Goal: Task Accomplishment & Management: Manage account settings

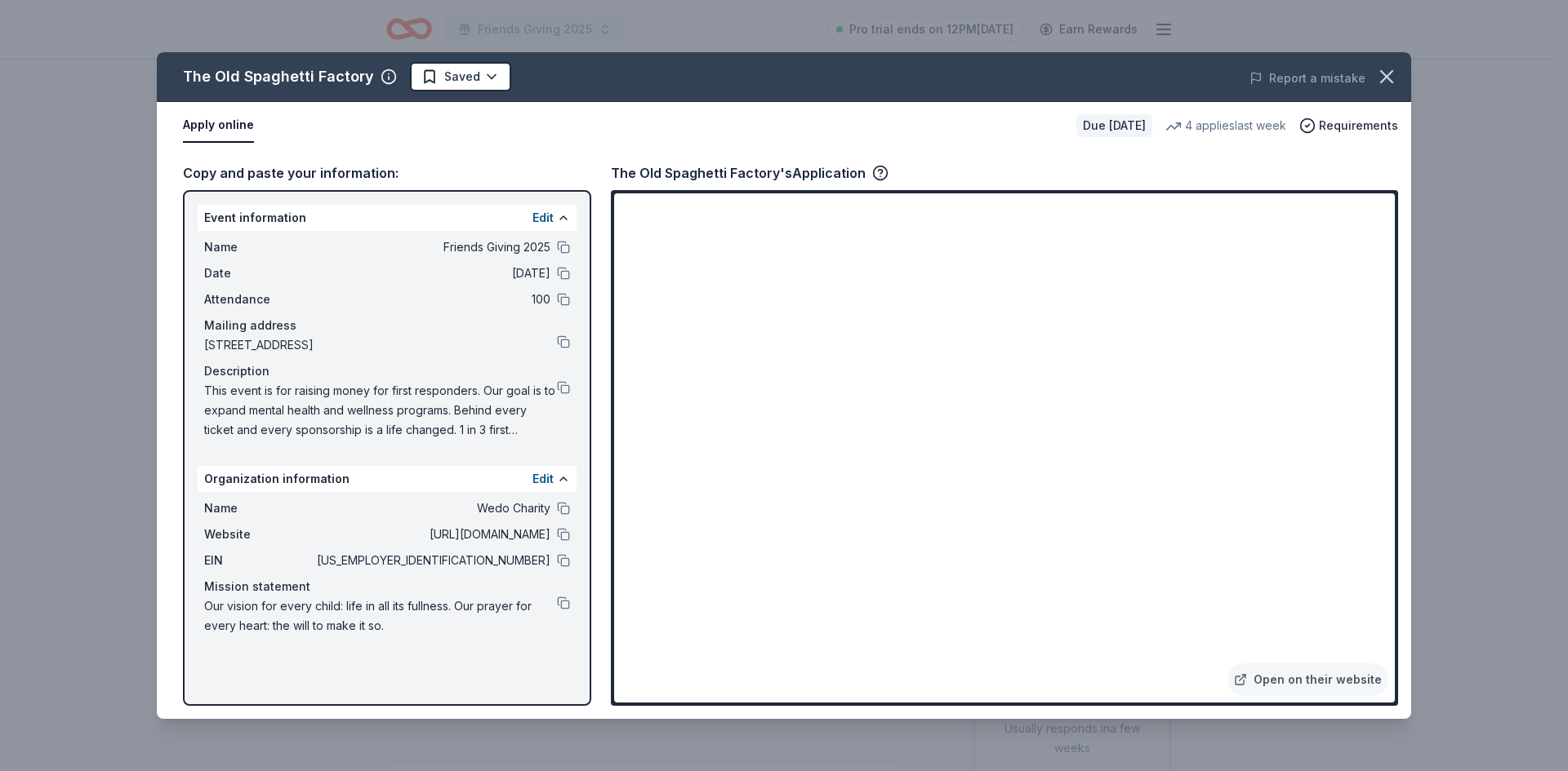
scroll to position [163, 0]
click at [542, 476] on button "Edit" at bounding box center [543, 479] width 21 height 20
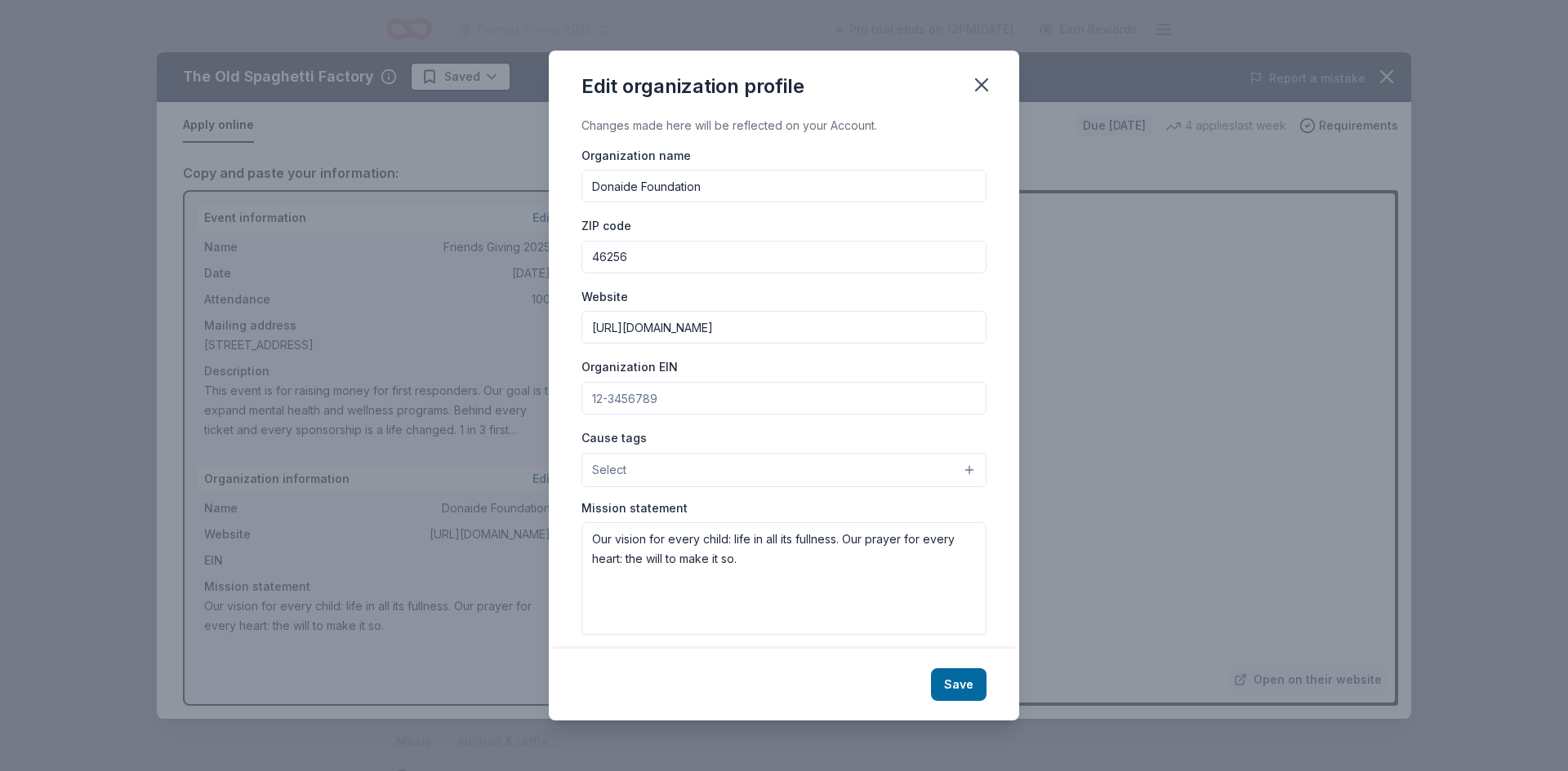
click at [732, 400] on input "Organization EIN" at bounding box center [783, 397] width 405 height 32
paste input "85-1765184"
type input "85-1765184"
click at [668, 471] on button "Select" at bounding box center [783, 469] width 405 height 34
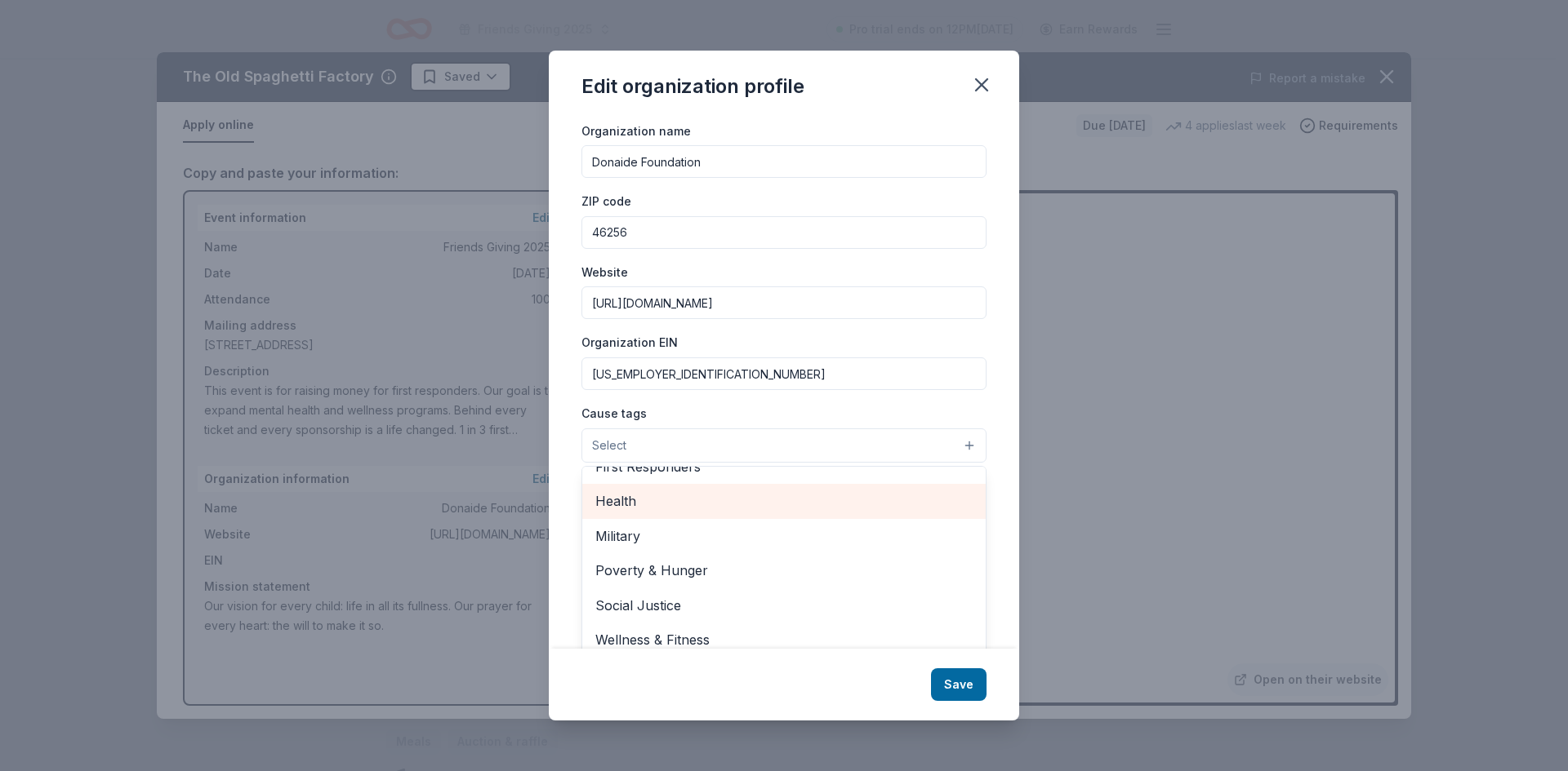
scroll to position [37, 0]
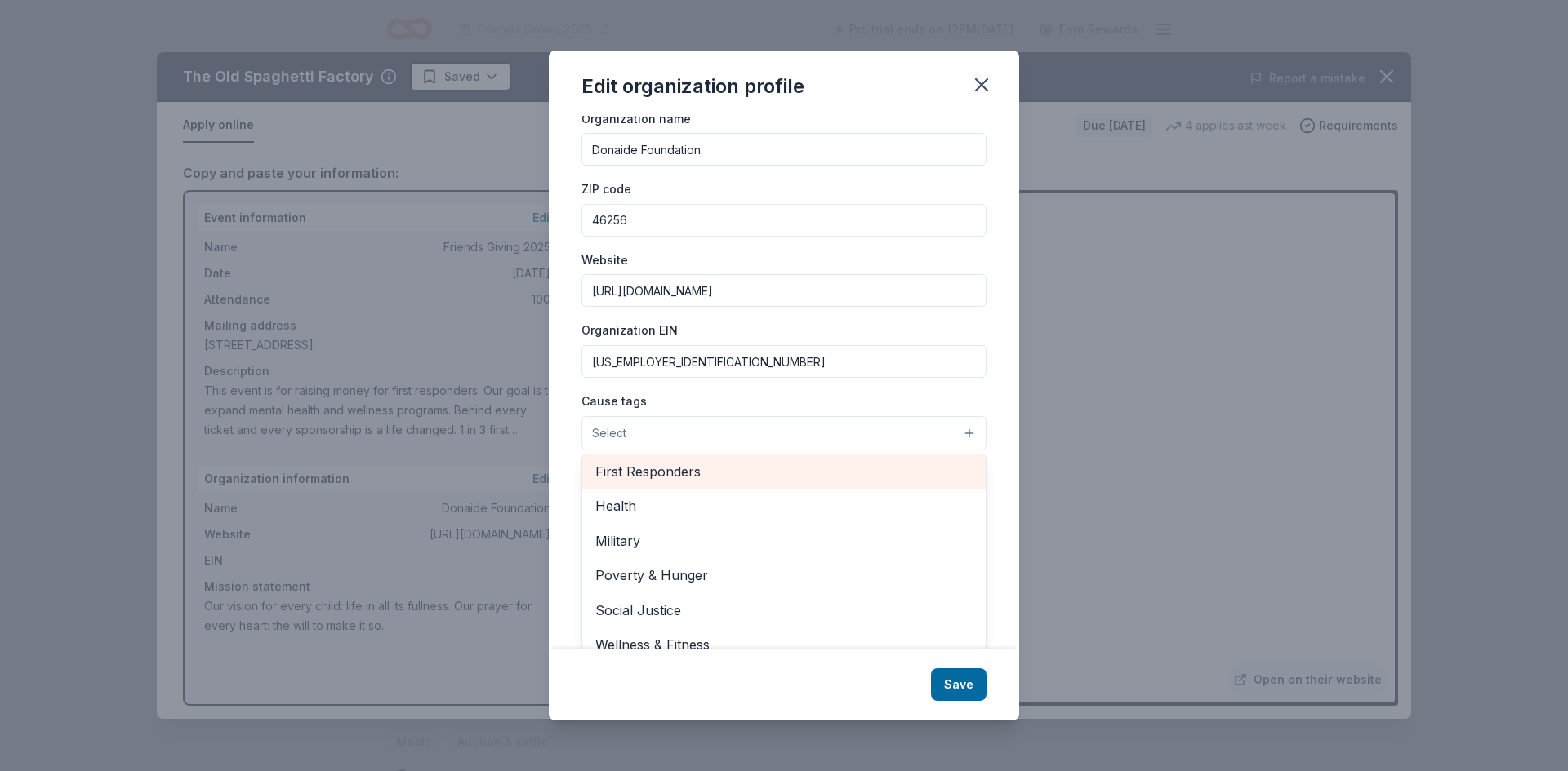
click at [694, 459] on div "First Responders" at bounding box center [783, 471] width 403 height 34
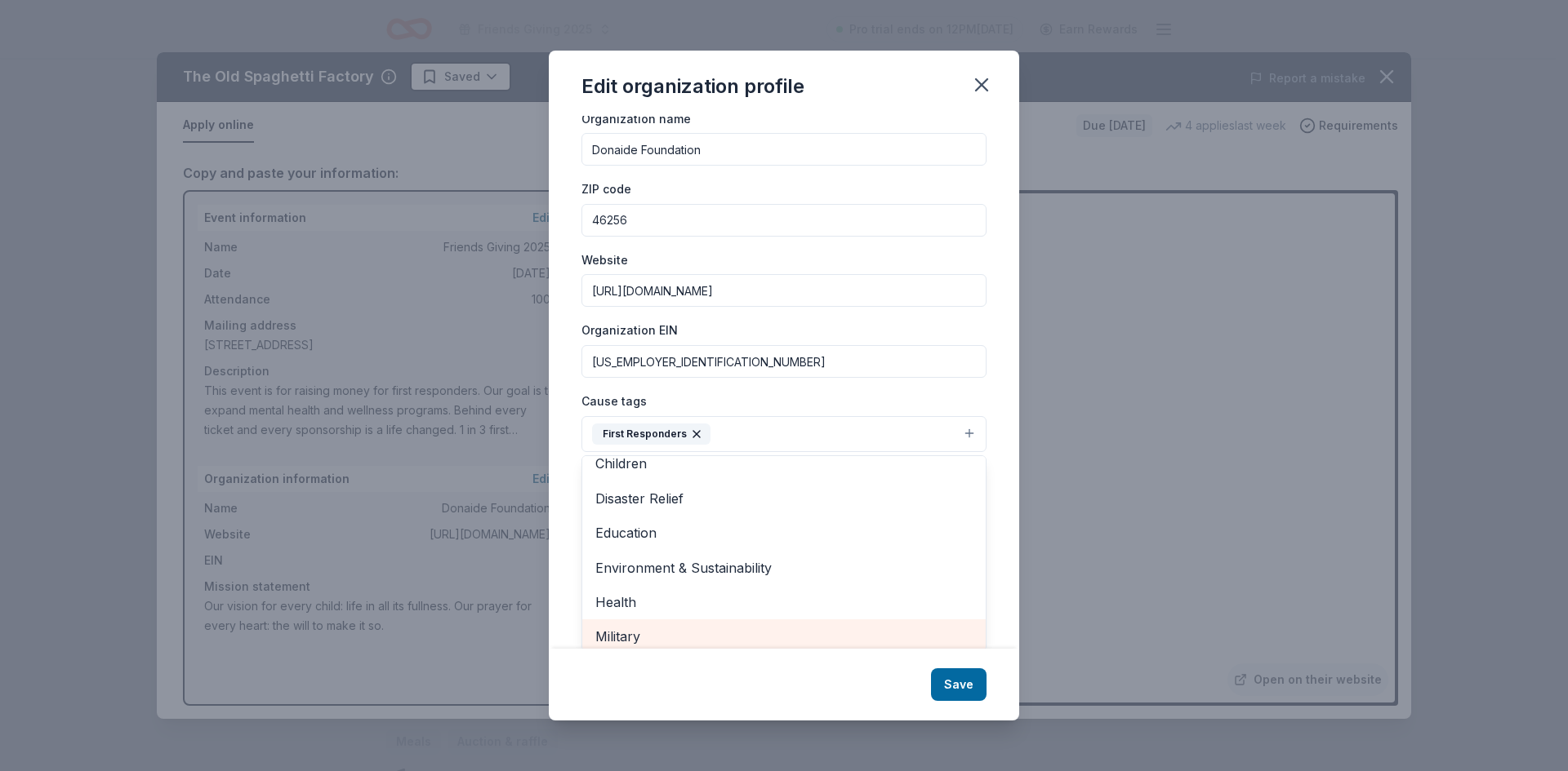
scroll to position [29, 0]
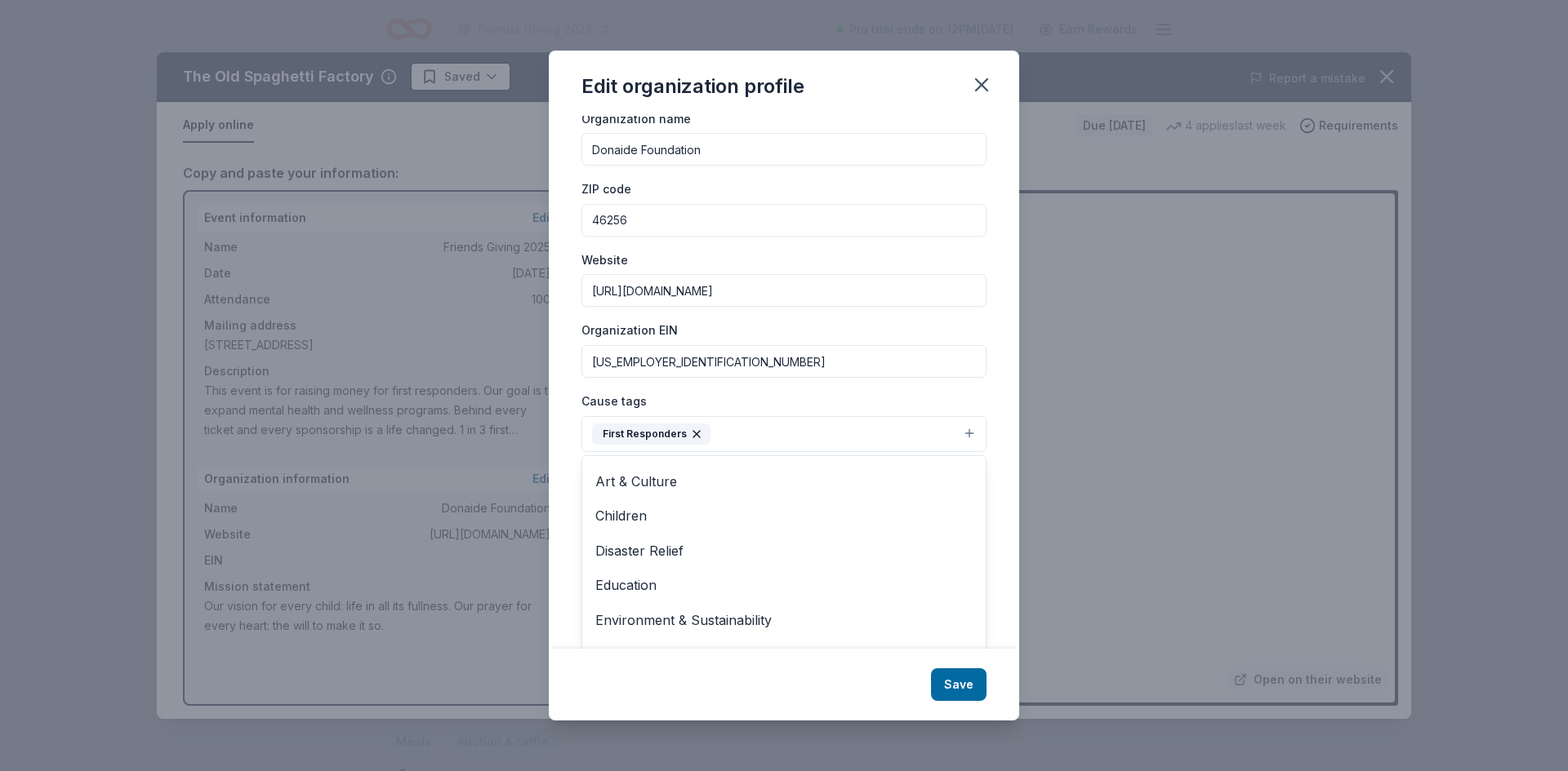
click at [858, 399] on div "Cause tags First Responders Animals Art & Culture Children Disaster Relief Educ…" at bounding box center [783, 422] width 405 height 61
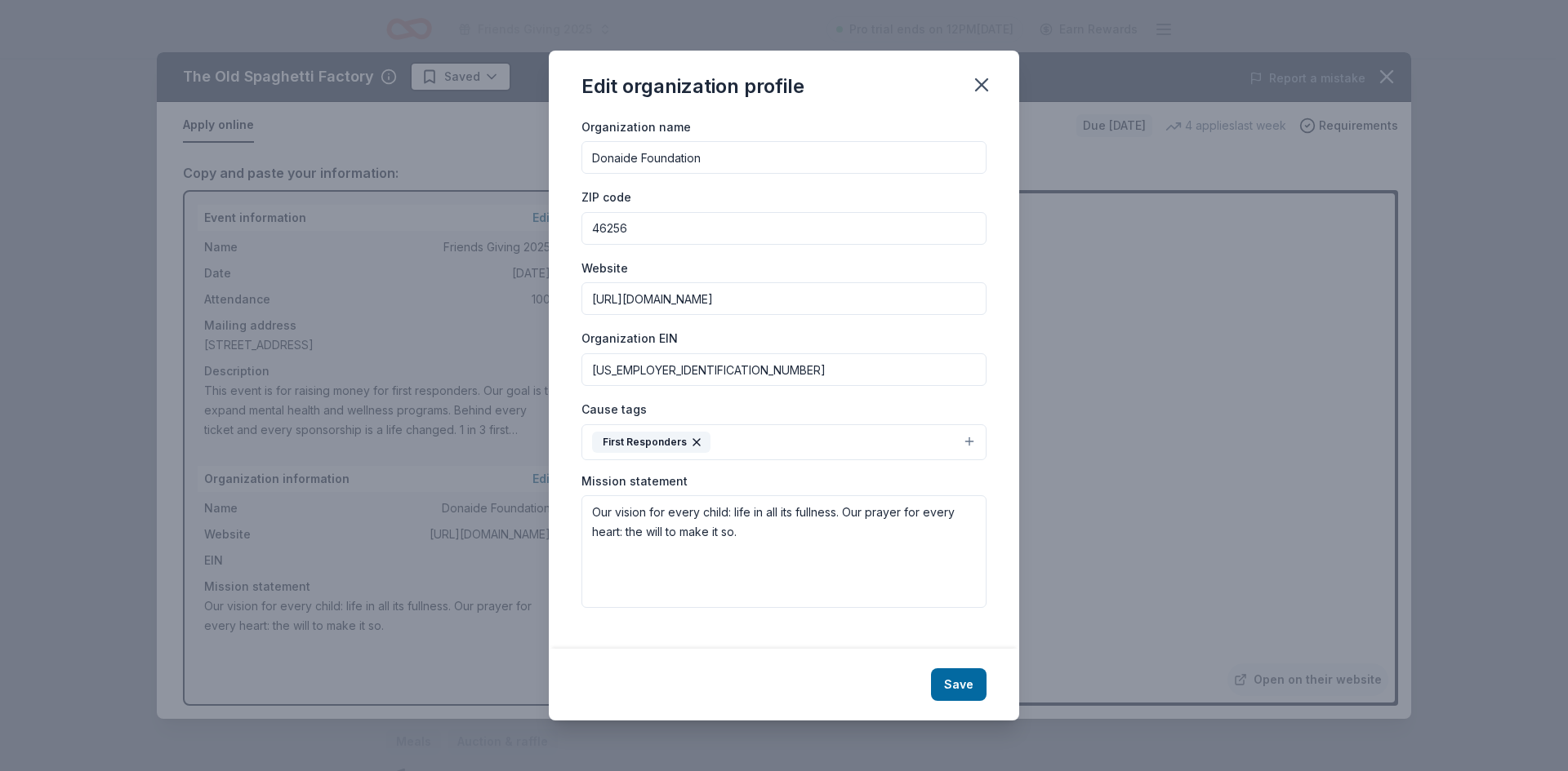
scroll to position [14, 0]
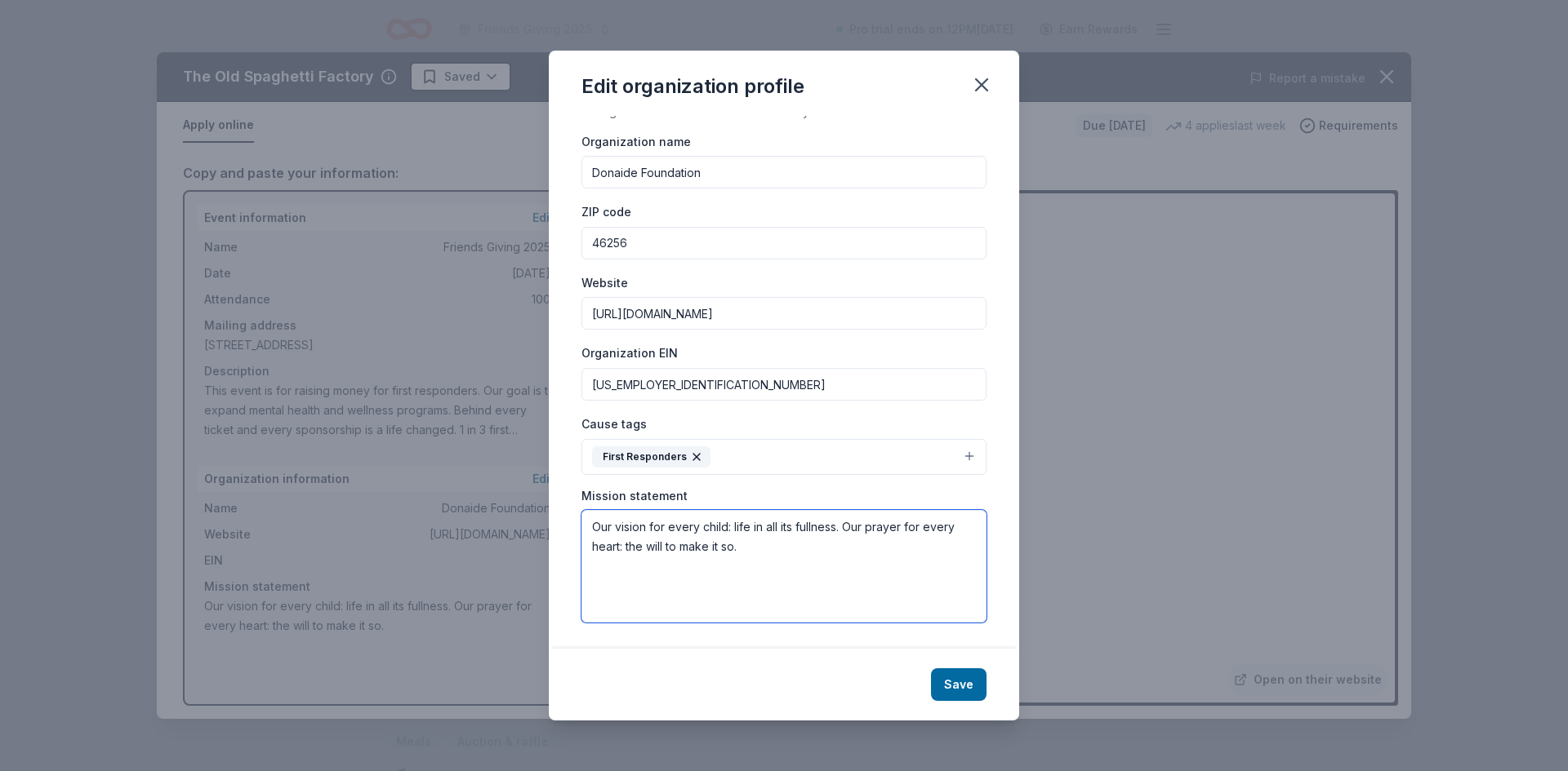
click at [886, 539] on textarea "Our vision for every child: life in all its fullness. Our prayer for every hear…" at bounding box center [783, 566] width 405 height 112
click at [802, 546] on textarea "Our vision for every child: life in all its fullness. Our prayer for every hear…" at bounding box center [783, 566] width 405 height 112
click at [801, 546] on textarea "Our vision for every child: life in all its fullness. Our prayer for every hear…" at bounding box center [783, 566] width 405 height 112
paste textarea "To be a community’s source of connection, so people can do what we do best, hel…"
type textarea "To be a community’s source of connection, so people can do what we do best, hel…"
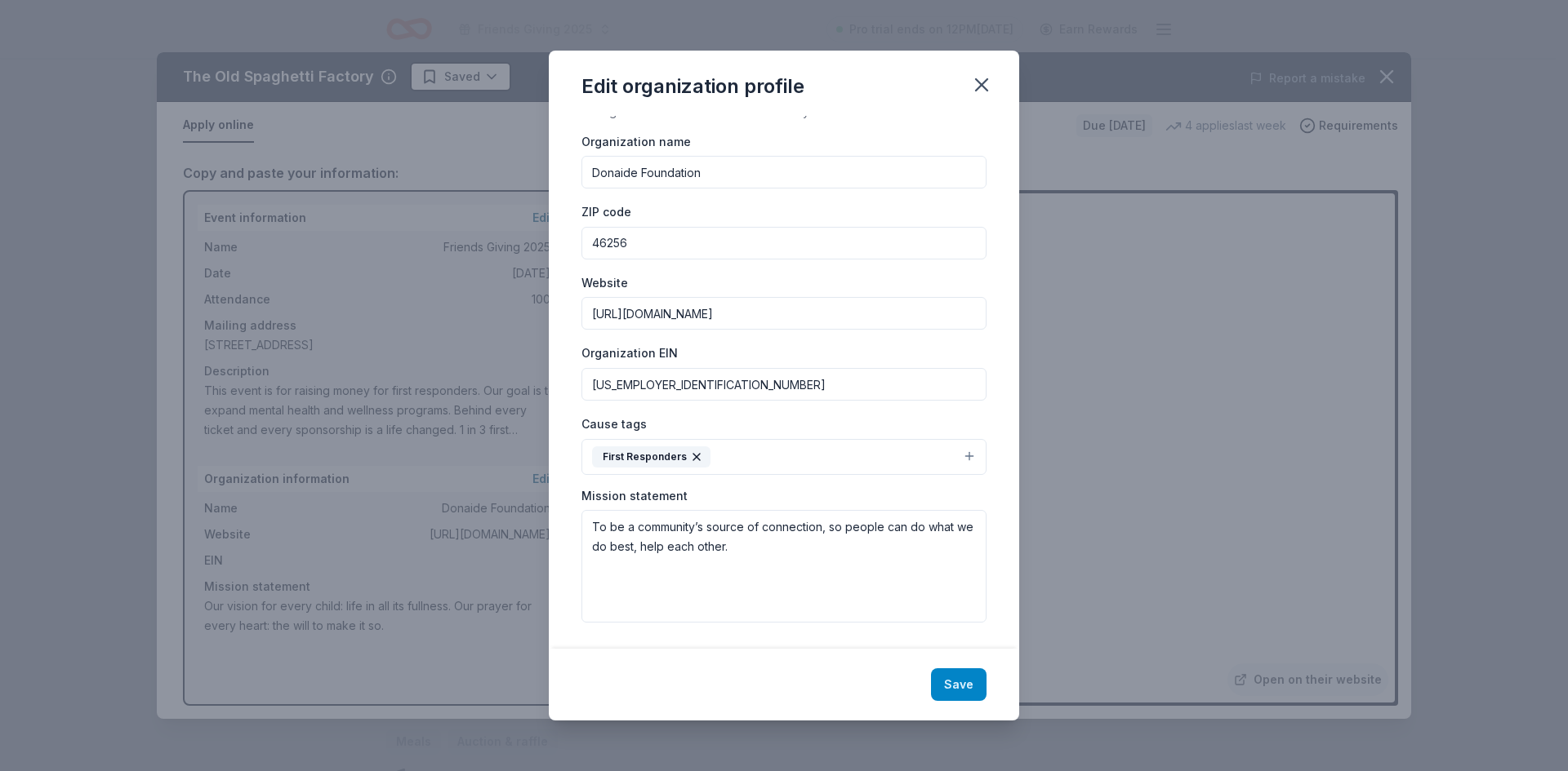
click at [964, 692] on button "Save" at bounding box center [958, 684] width 56 height 32
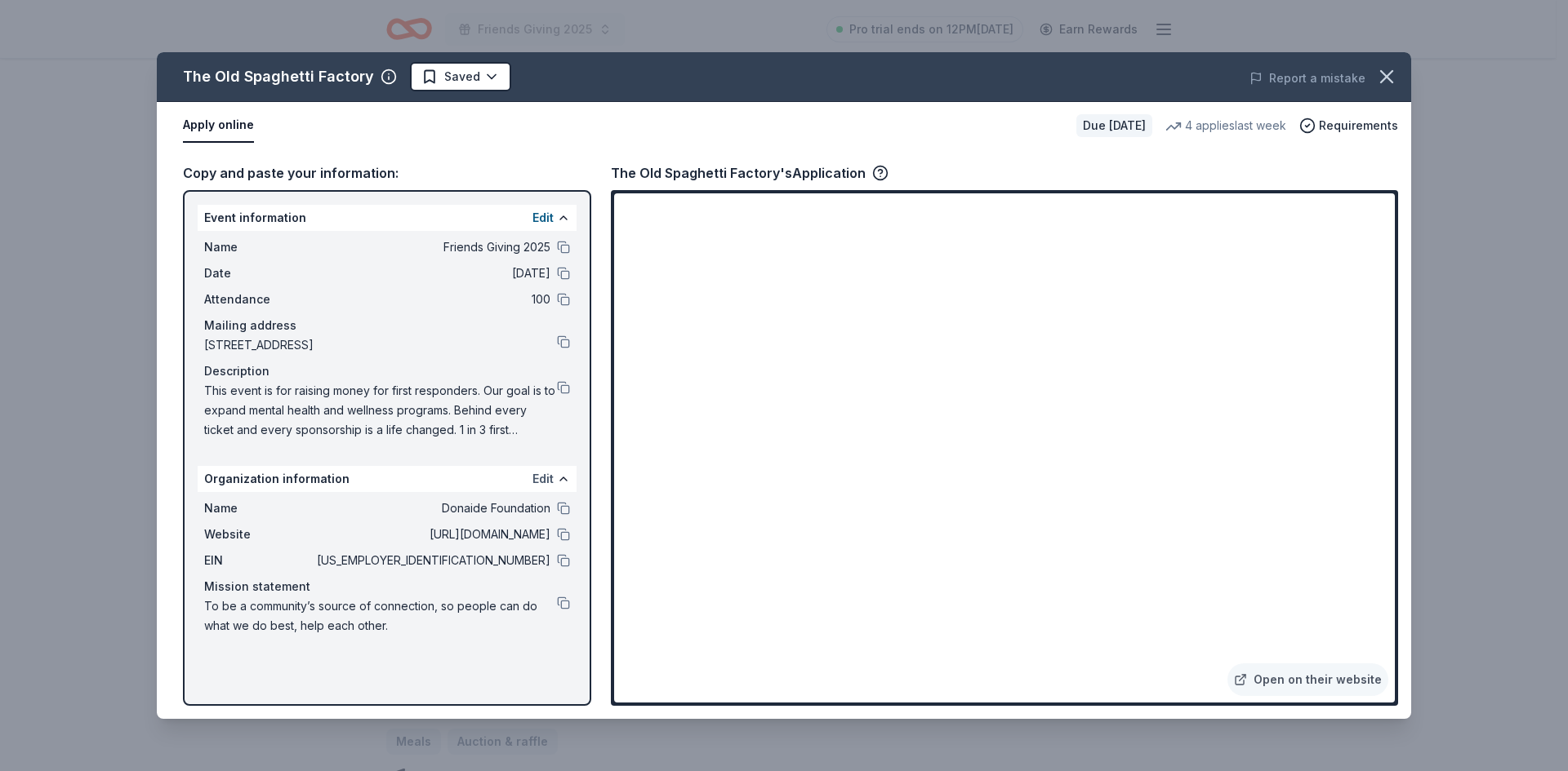
click at [545, 481] on button "Edit" at bounding box center [543, 479] width 21 height 20
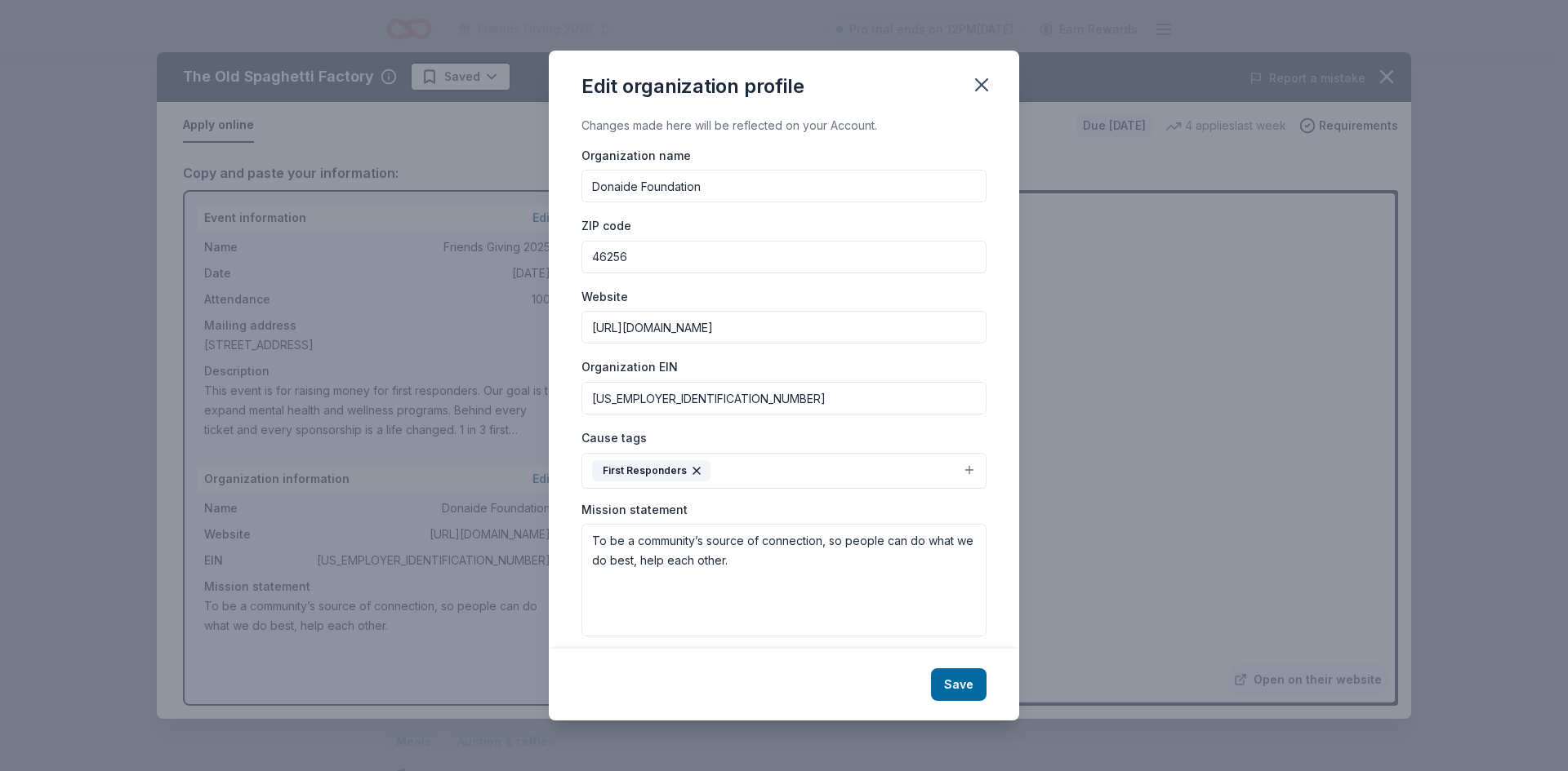
drag, startPoint x: 681, startPoint y: 262, endPoint x: 558, endPoint y: 262, distance: 123.0
click at [558, 262] on div "Changes made here will be reflected on your Account. Organization name Donaide …" at bounding box center [784, 383] width 471 height 534
paste input "038"
type input "46038"
click at [958, 685] on button "Save" at bounding box center [958, 684] width 56 height 32
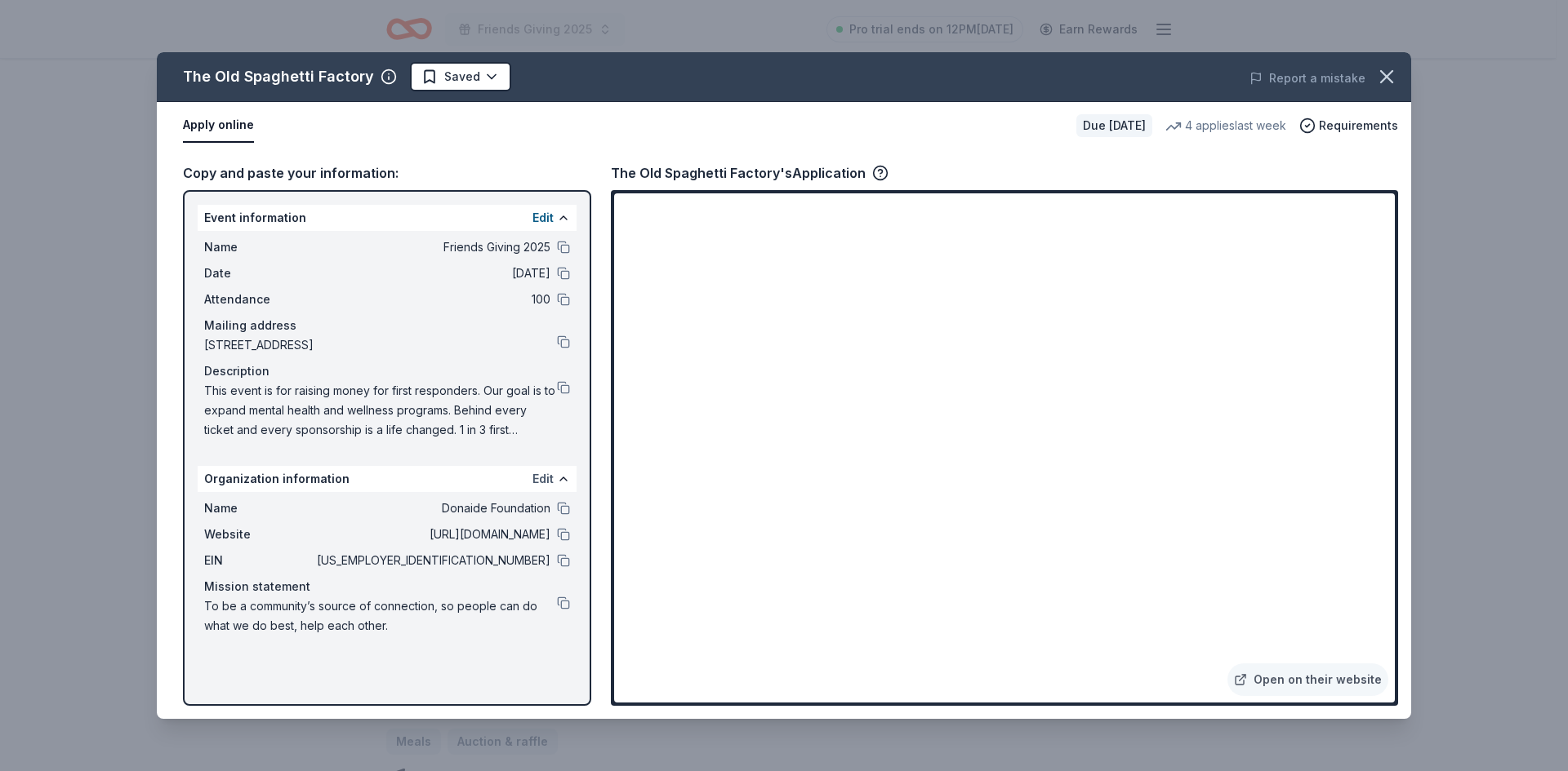
click at [546, 479] on button "Edit" at bounding box center [543, 479] width 21 height 20
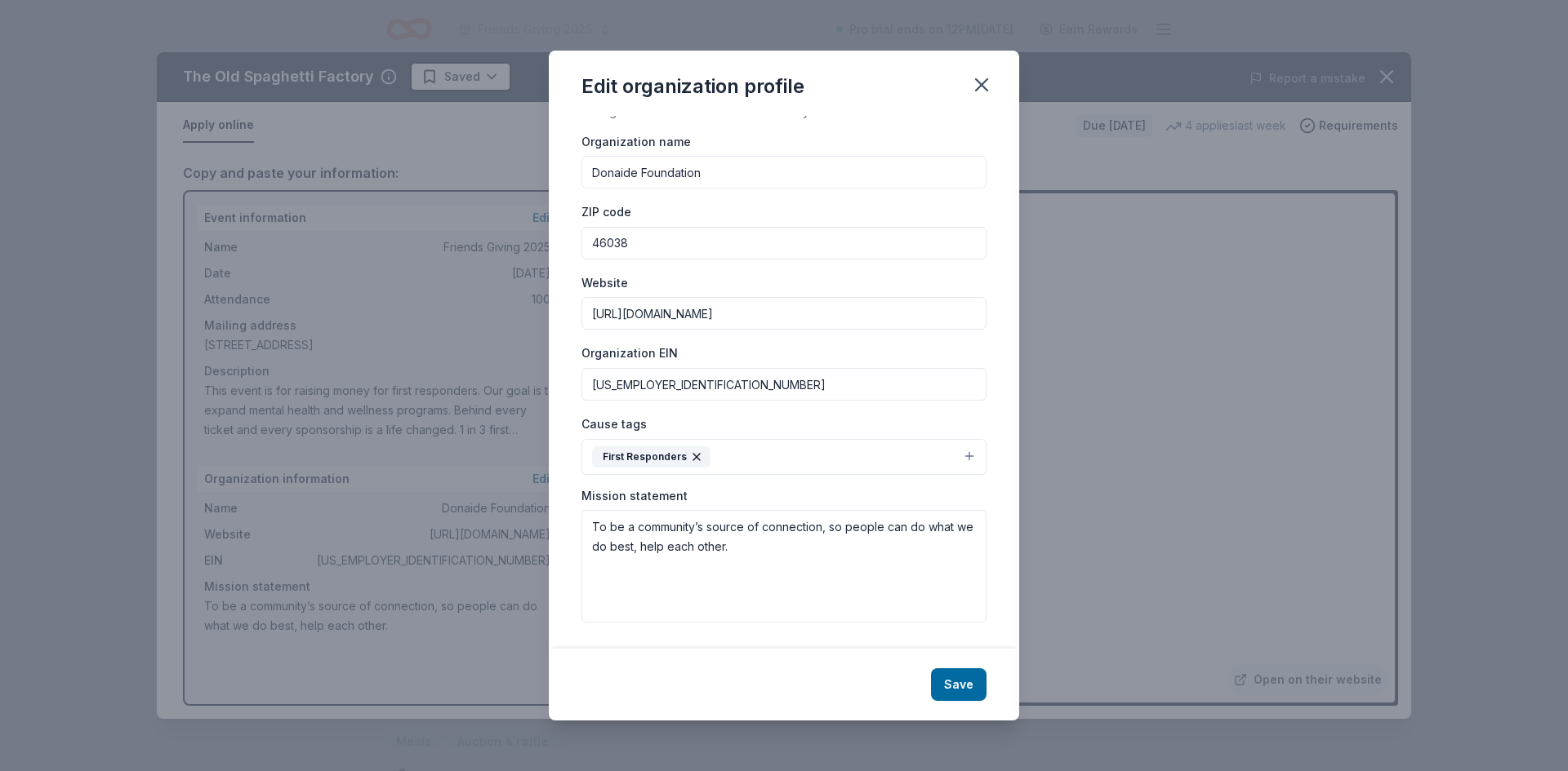
click at [789, 456] on button "First Responders" at bounding box center [783, 457] width 405 height 36
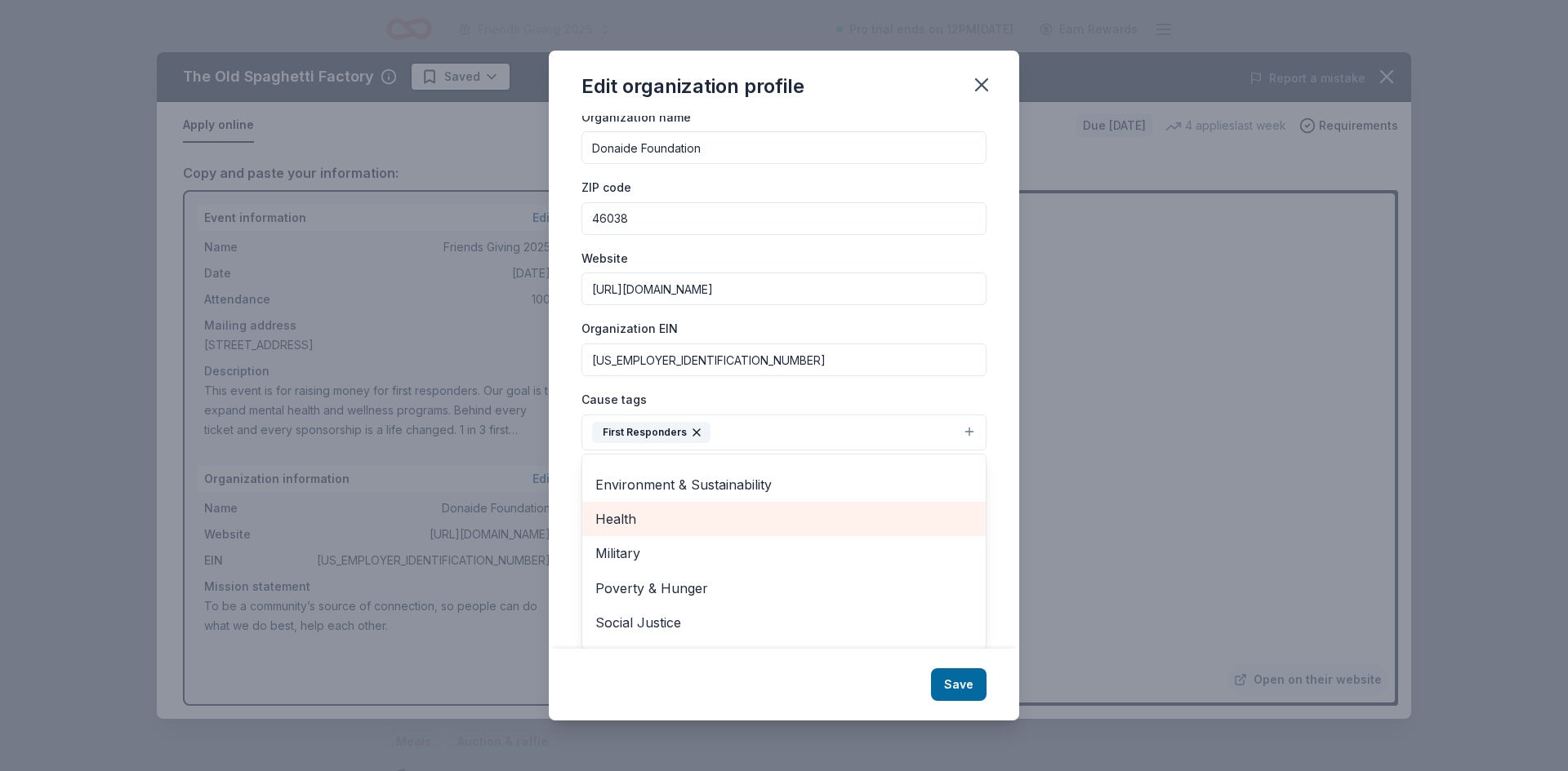
scroll to position [192, 0]
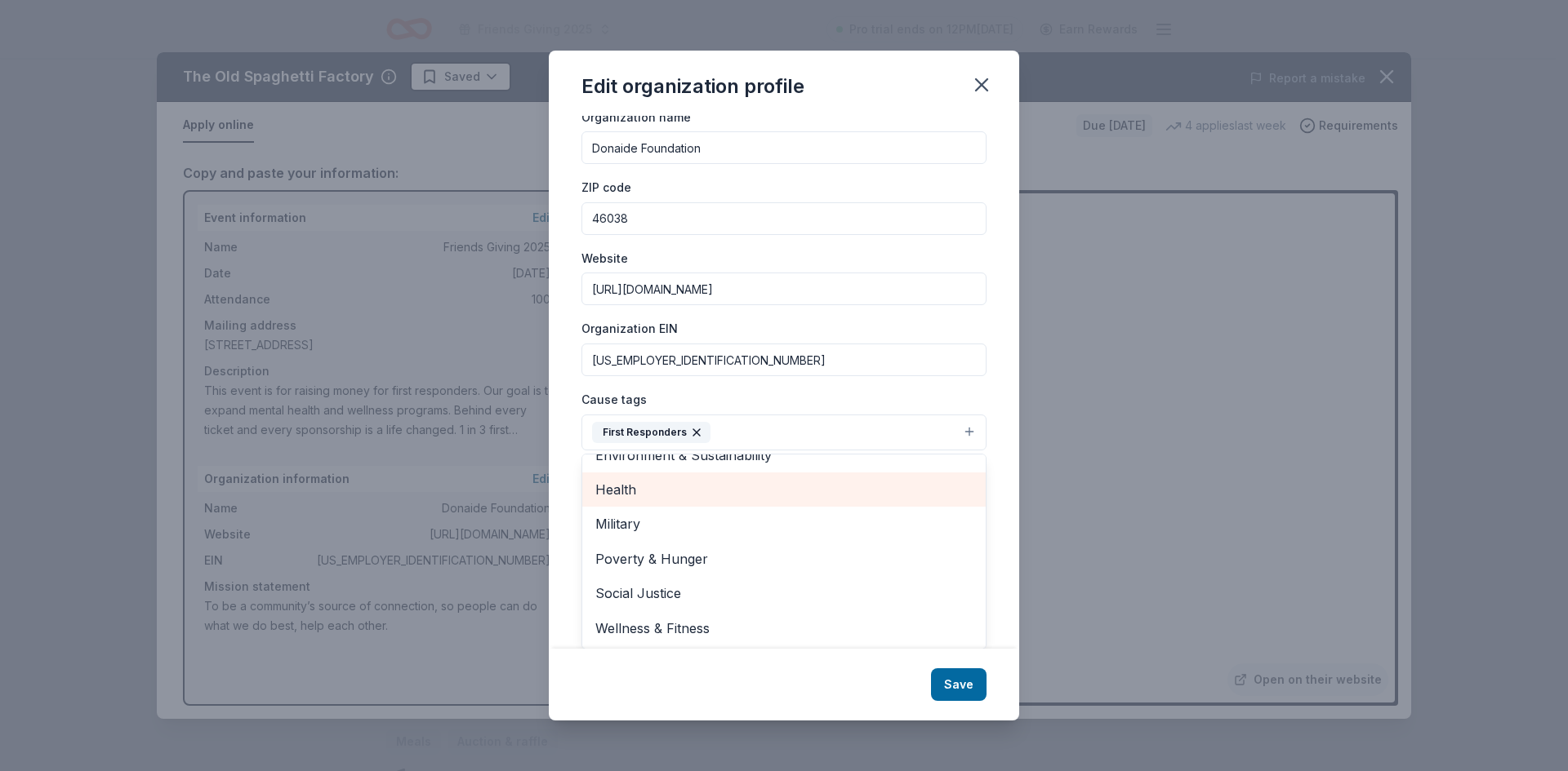
click at [660, 492] on span "Health" at bounding box center [784, 490] width 377 height 21
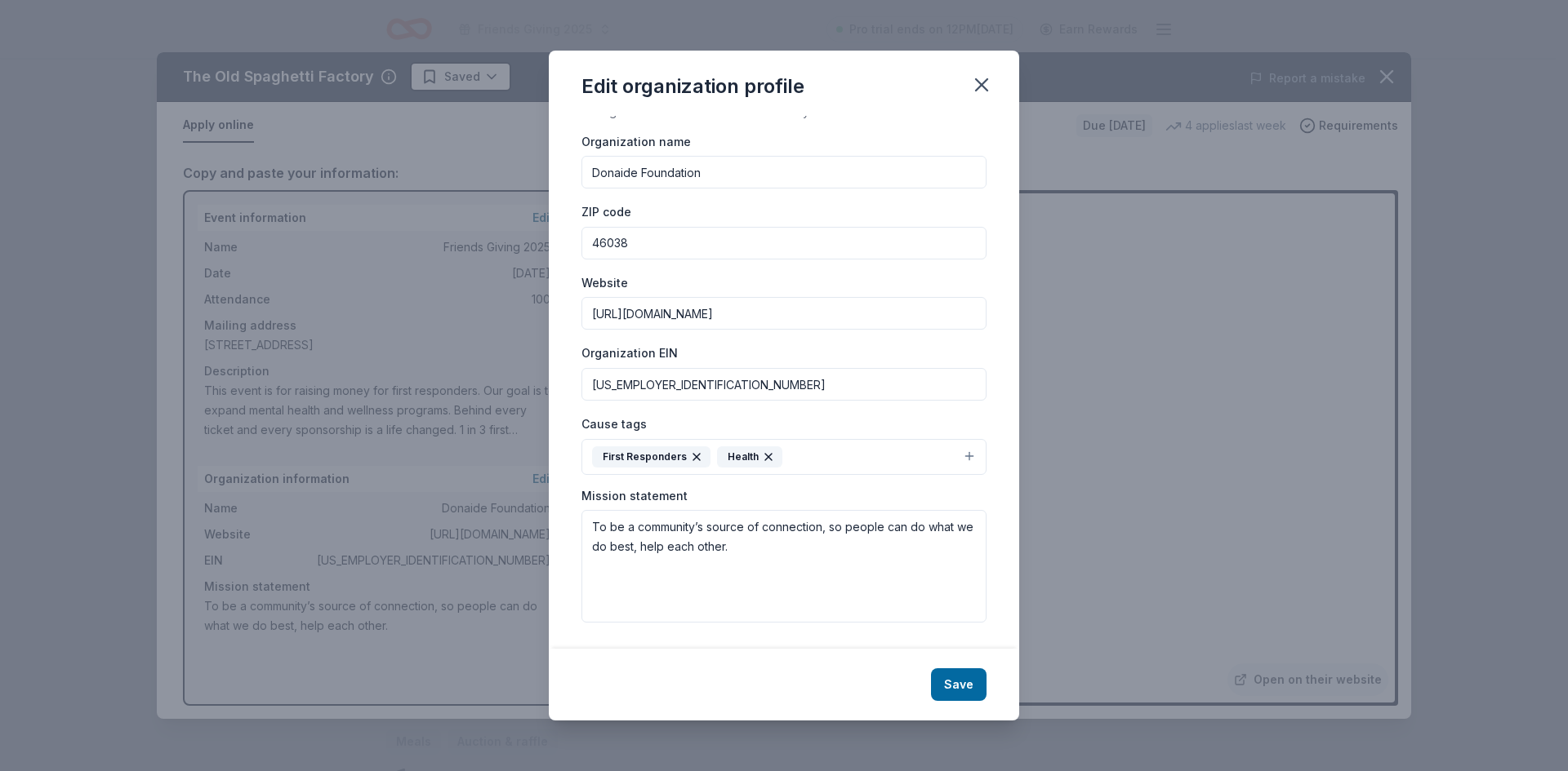
scroll to position [14, 0]
click at [804, 428] on div "Cause tags First Responders Health" at bounding box center [783, 444] width 405 height 61
click at [810, 462] on button "First Responders Health" at bounding box center [783, 457] width 405 height 36
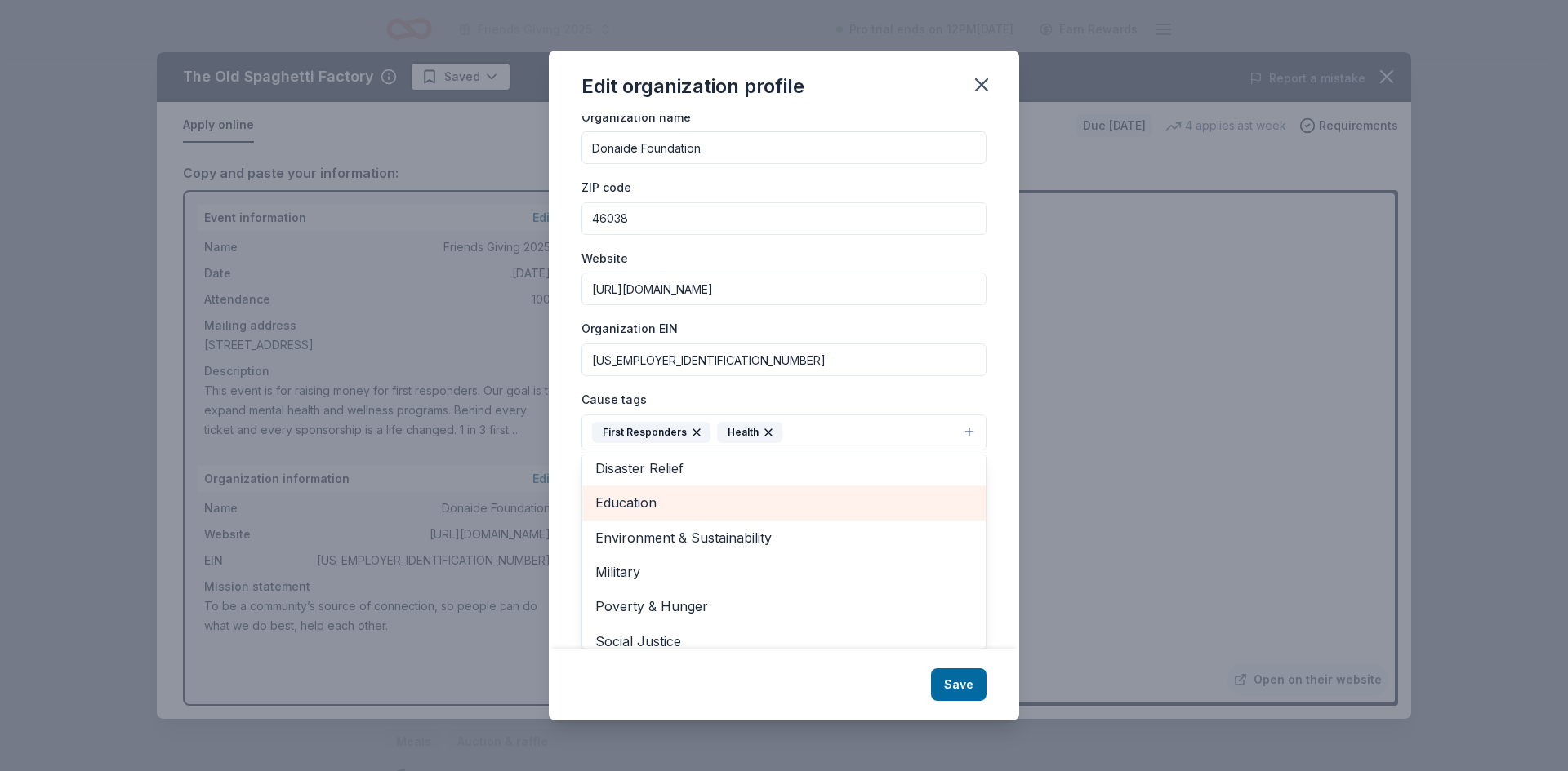
scroll to position [158, 0]
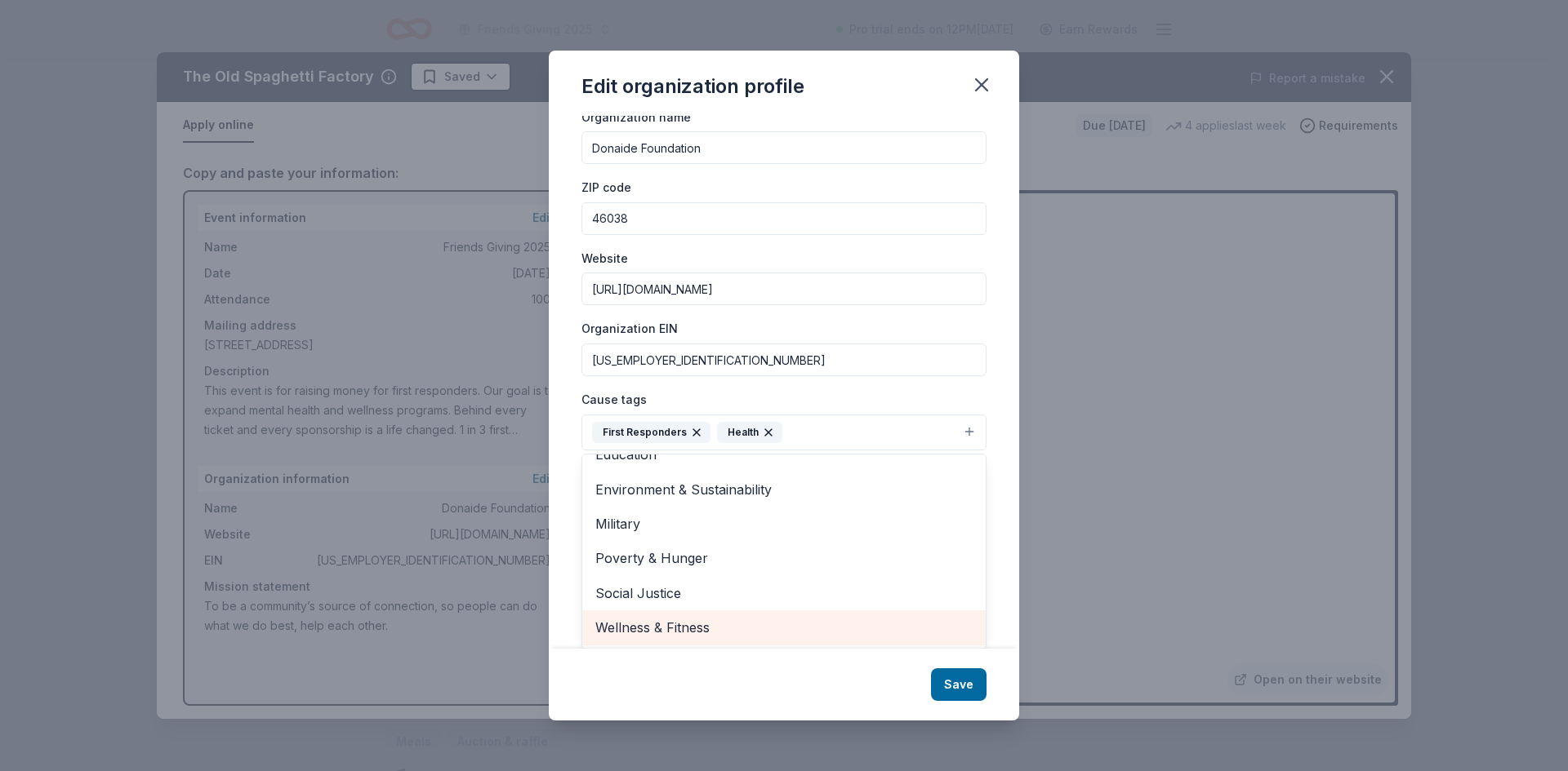
click at [764, 630] on span "Wellness & Fitness" at bounding box center [784, 628] width 377 height 21
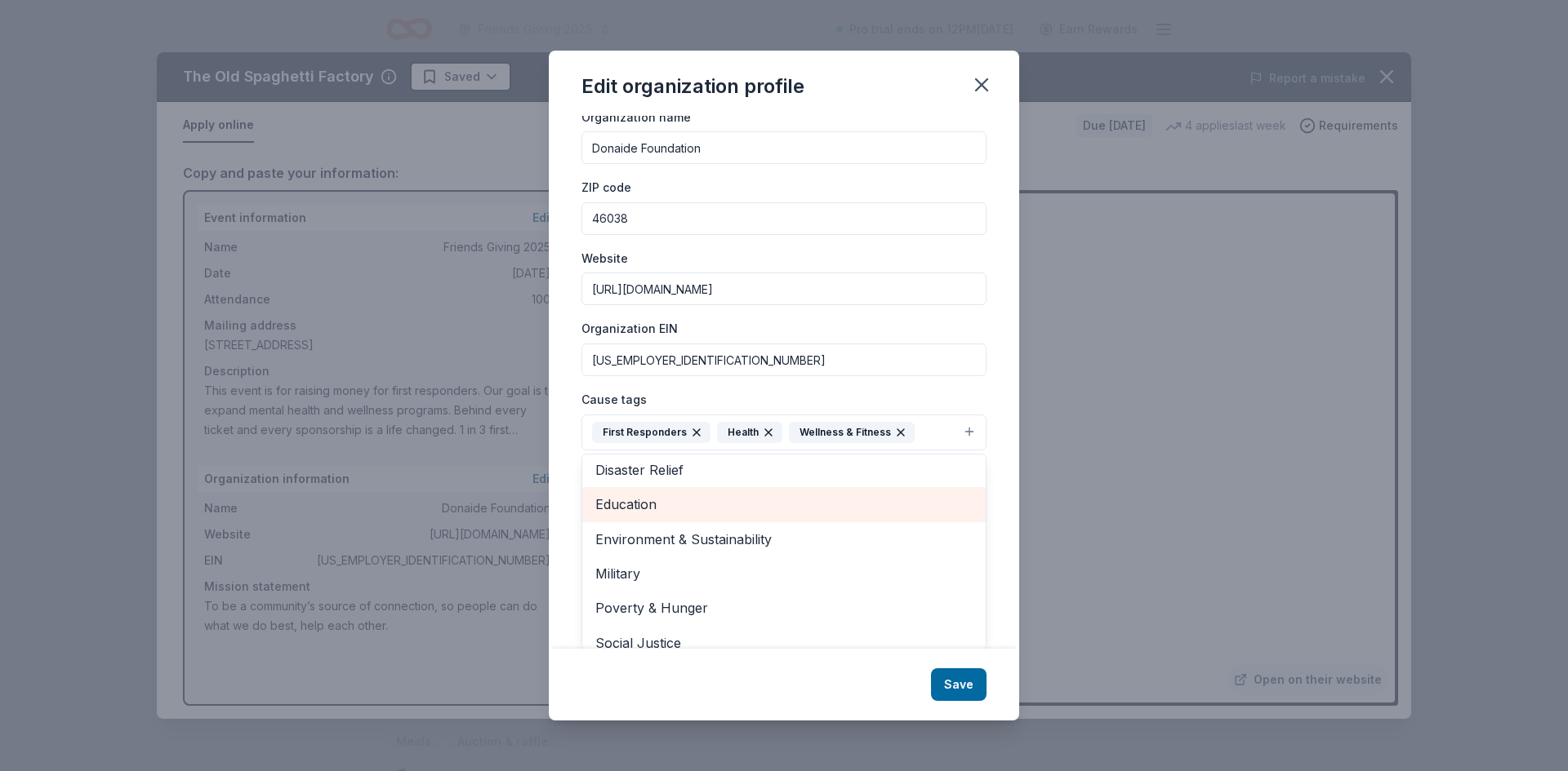
scroll to position [123, 0]
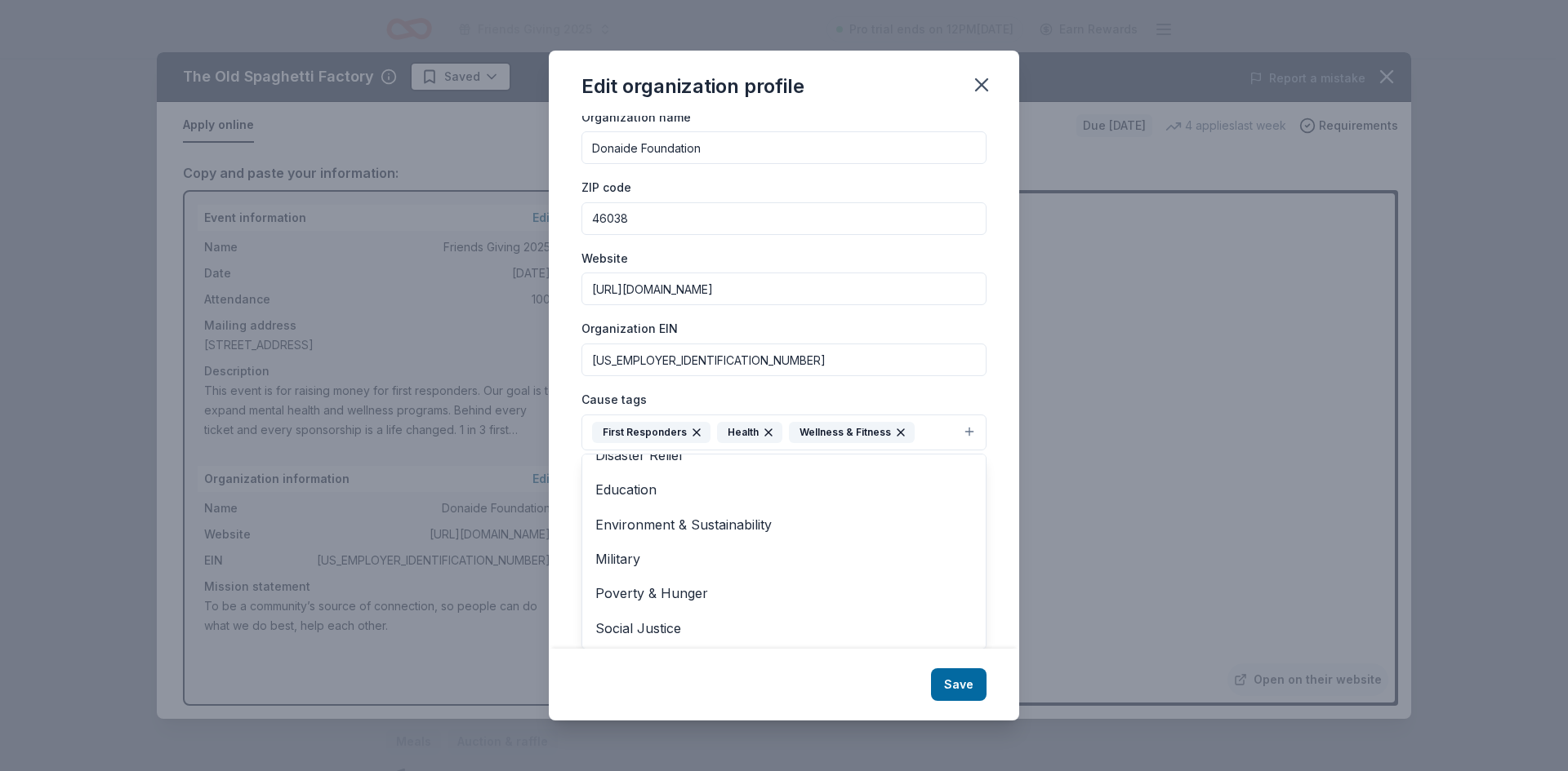
click at [962, 692] on div "Edit organization profile Changes made here will be reflected on your Account. …" at bounding box center [784, 386] width 471 height 670
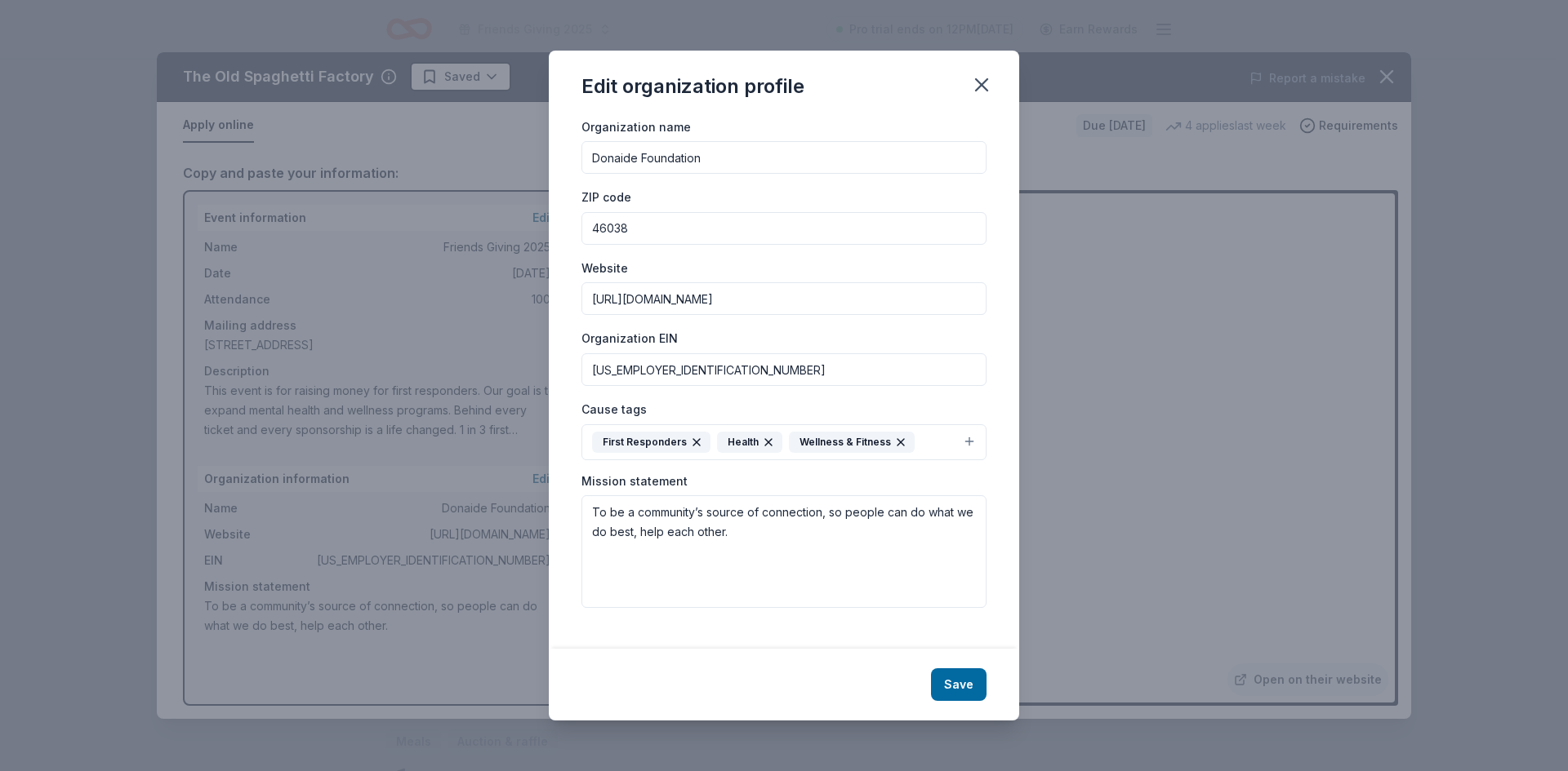
scroll to position [14, 0]
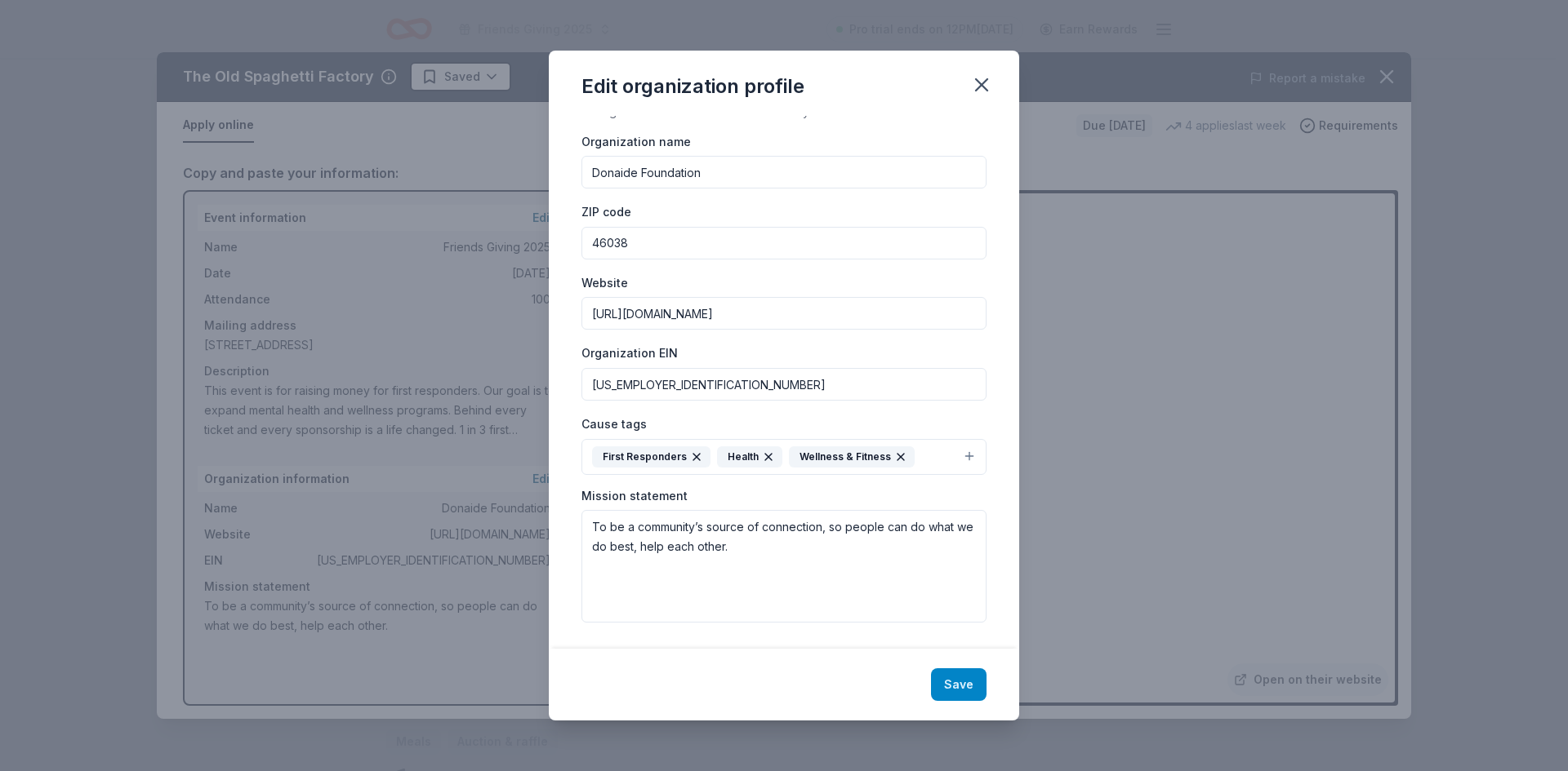
click at [963, 683] on button "Save" at bounding box center [958, 684] width 56 height 32
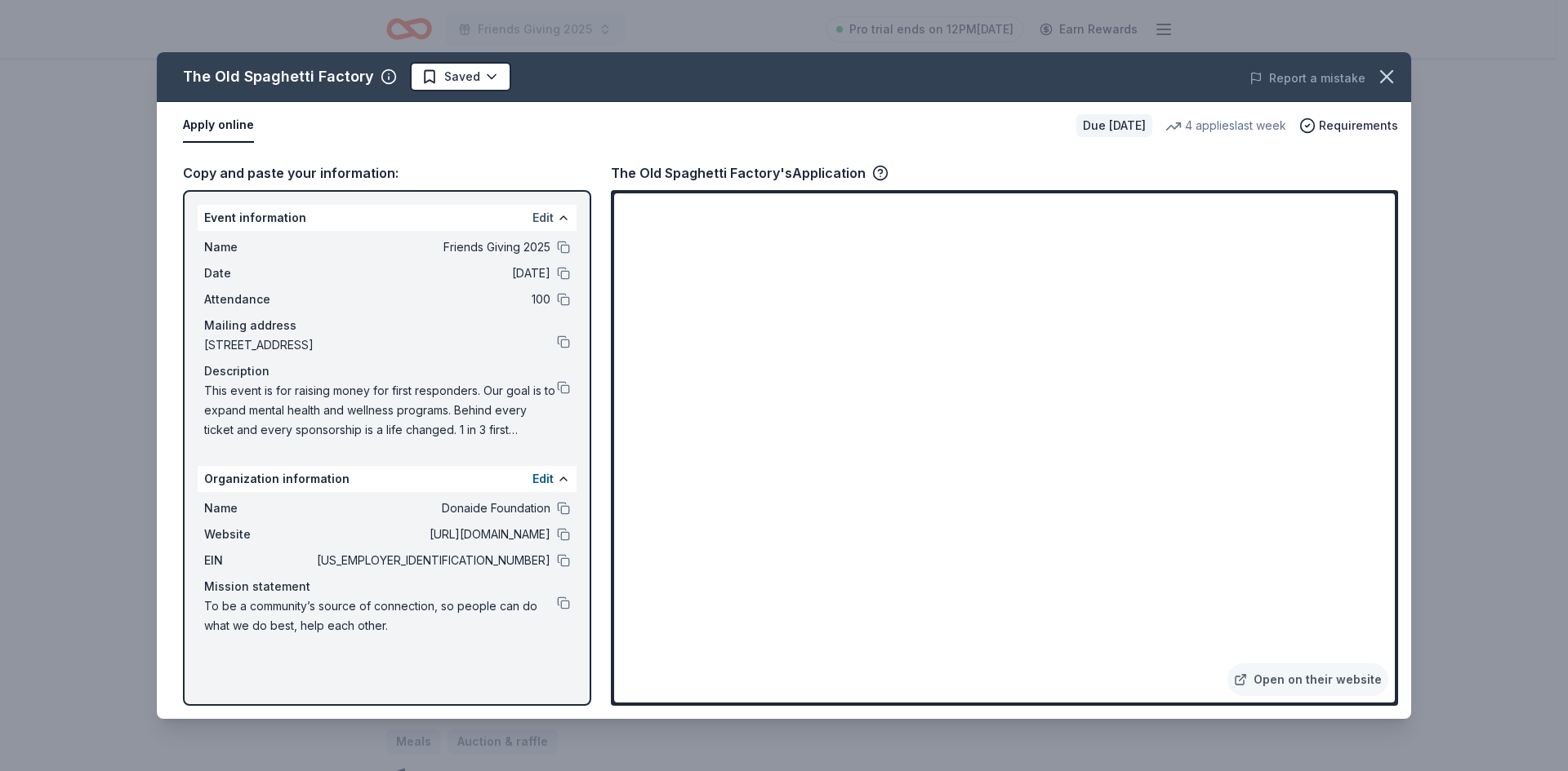
click at [541, 217] on button "Edit" at bounding box center [543, 218] width 21 height 20
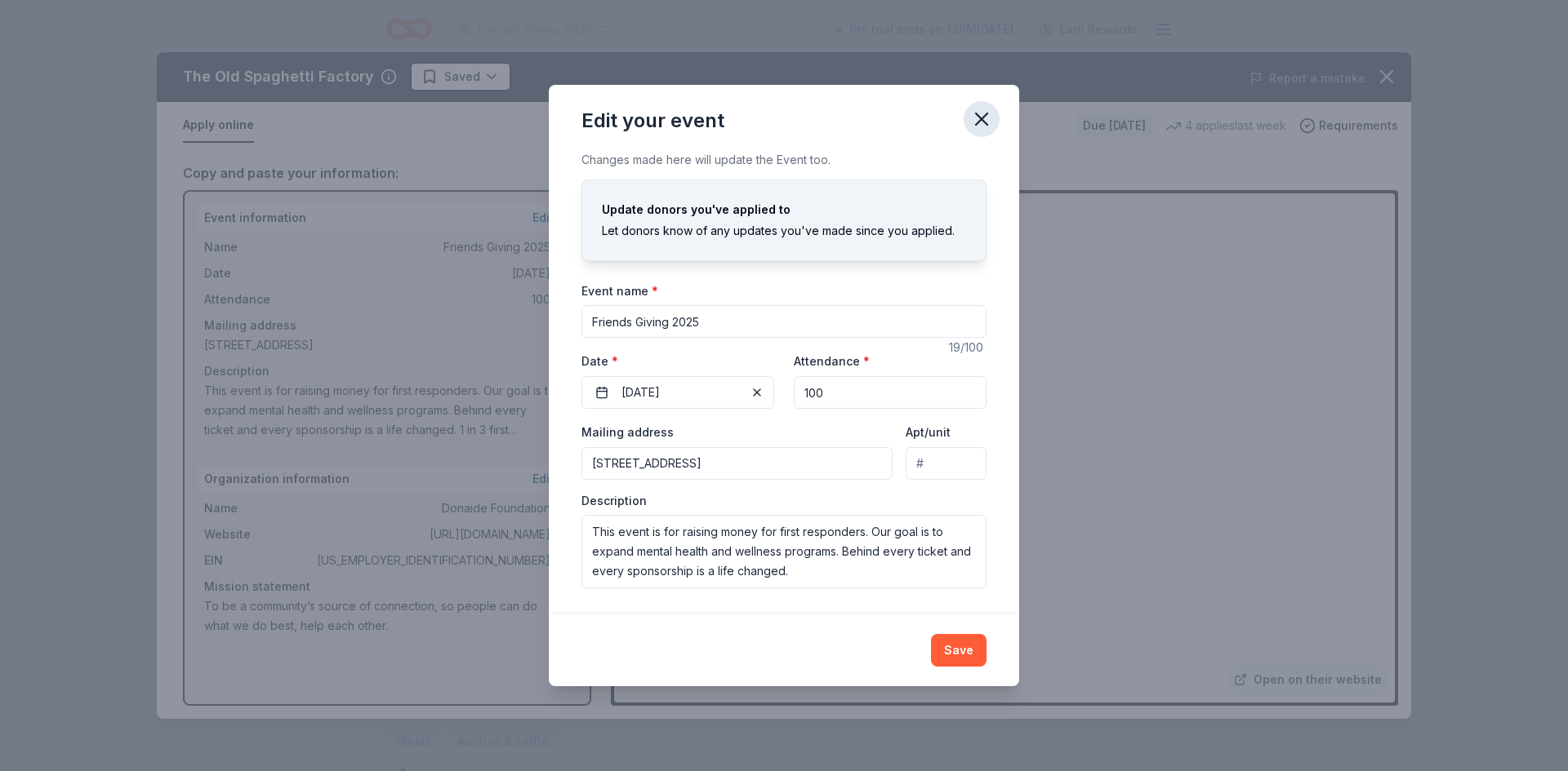
click at [978, 117] on icon "button" at bounding box center [981, 119] width 12 height 12
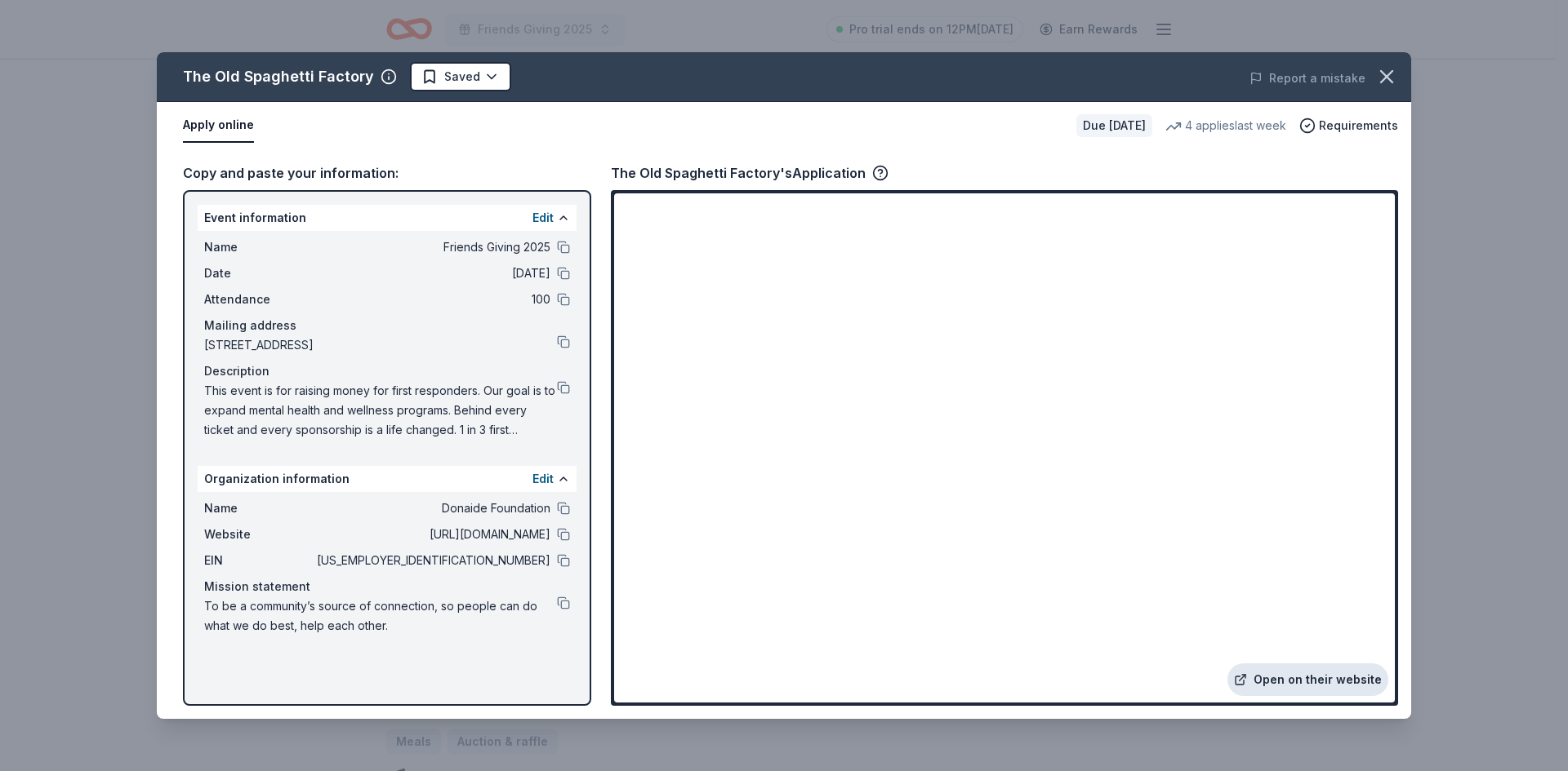
click at [1299, 679] on link "Open on their website" at bounding box center [1307, 679] width 161 height 32
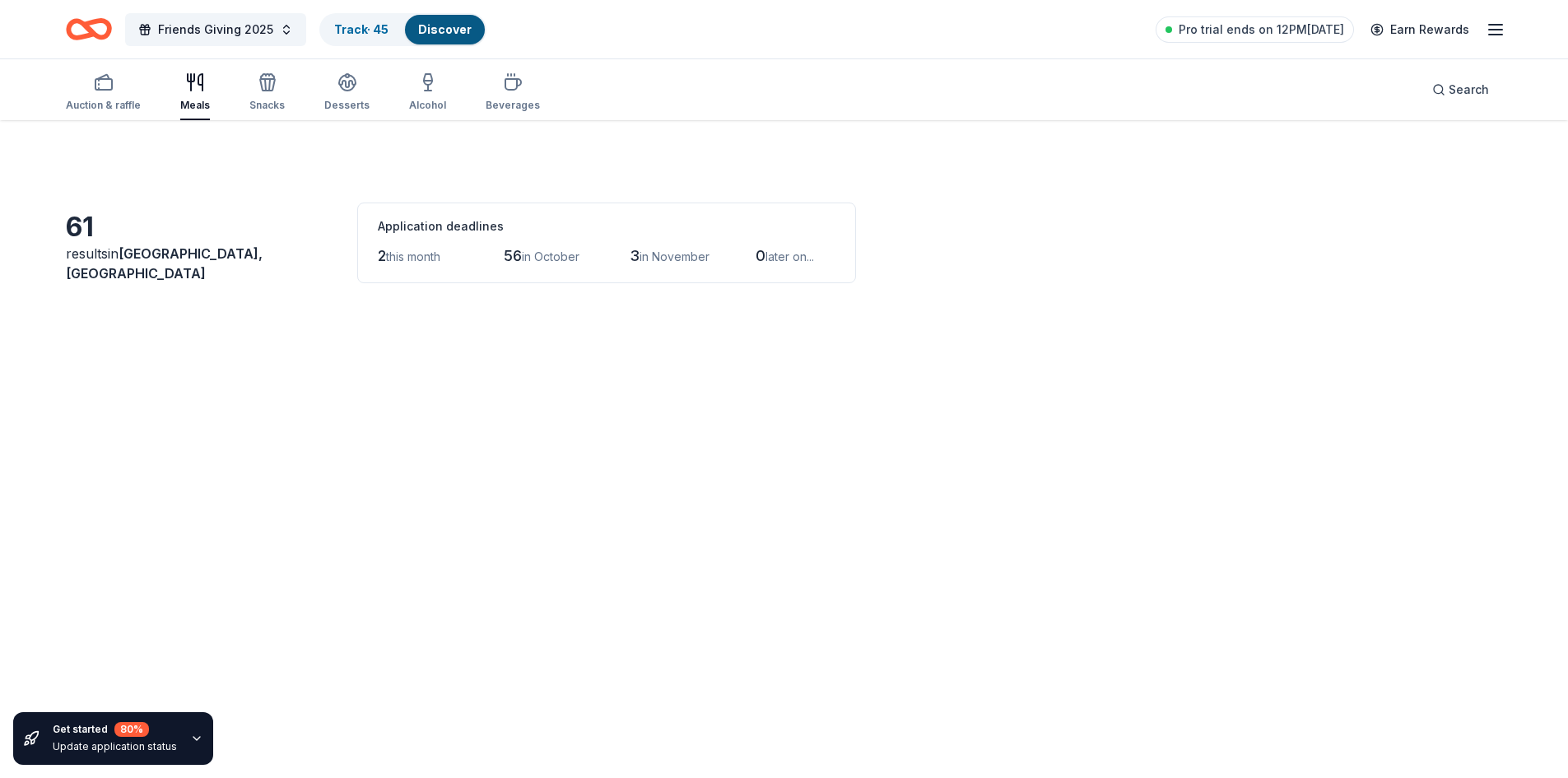
scroll to position [120, 0]
